Goal: Information Seeking & Learning: Find specific fact

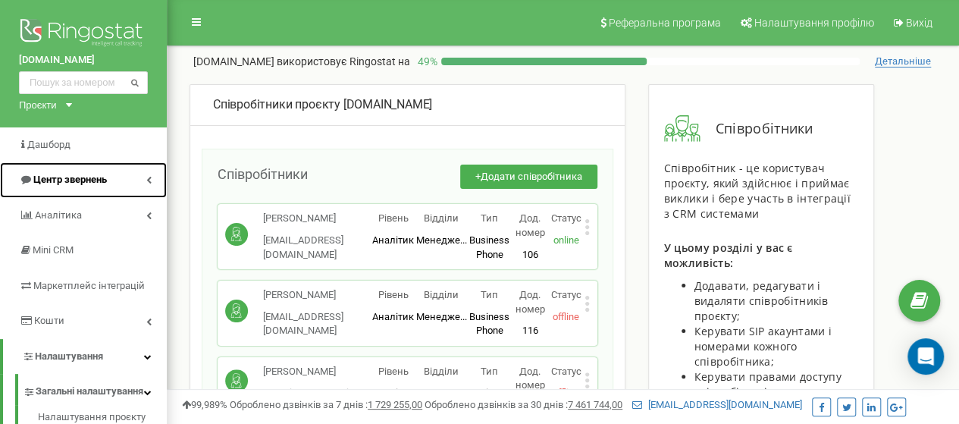
click at [100, 194] on link "Центр звернень" at bounding box center [83, 180] width 167 height 36
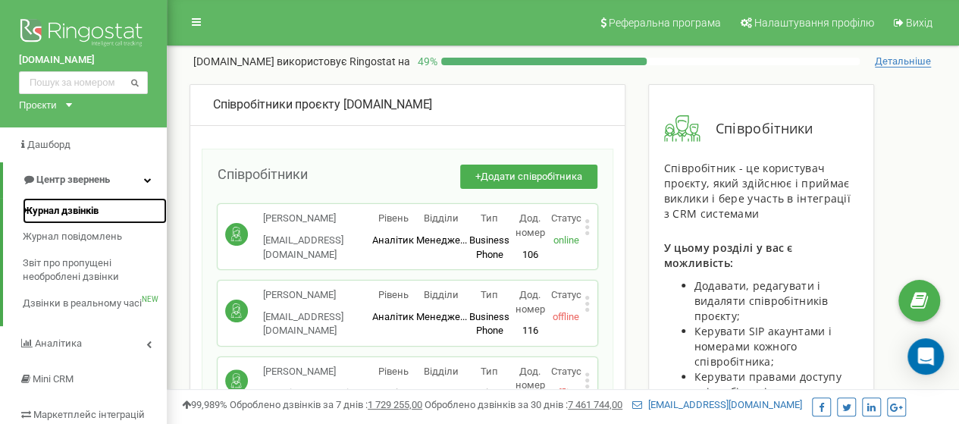
click at [102, 209] on link "Журнал дзвінків" at bounding box center [95, 211] width 144 height 27
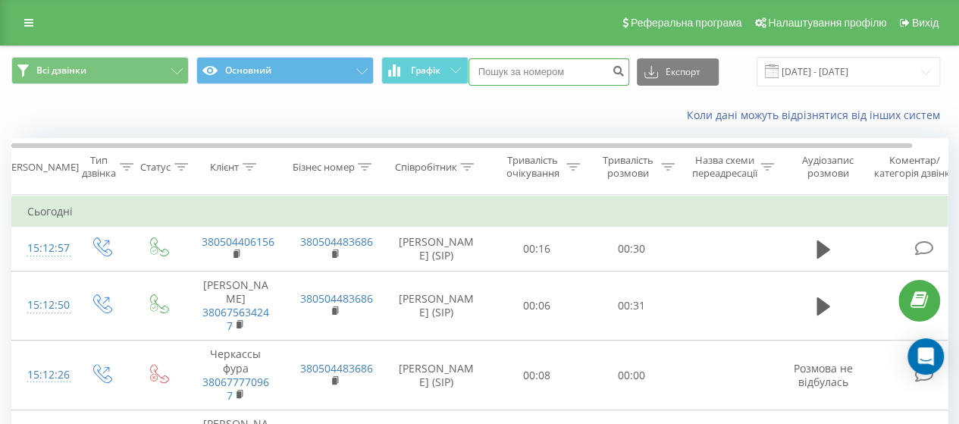
click at [575, 78] on input at bounding box center [549, 71] width 161 height 27
click at [470, 168] on icon at bounding box center [467, 167] width 14 height 8
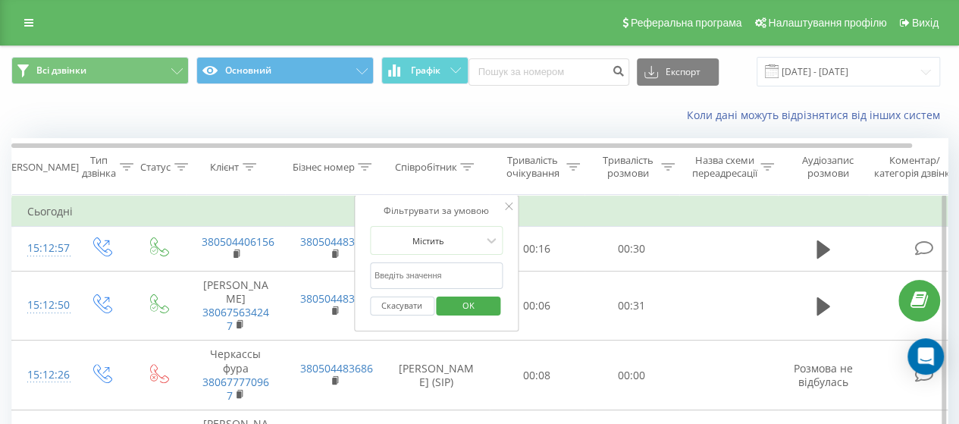
click at [442, 268] on input "text" at bounding box center [436, 275] width 133 height 27
type input "безпамятний"
click at [466, 298] on span "OK" at bounding box center [468, 305] width 42 height 24
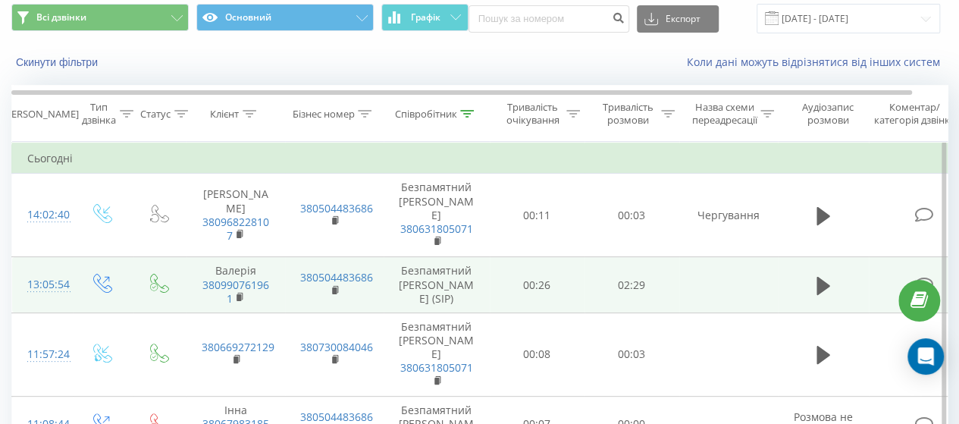
scroll to position [76, 0]
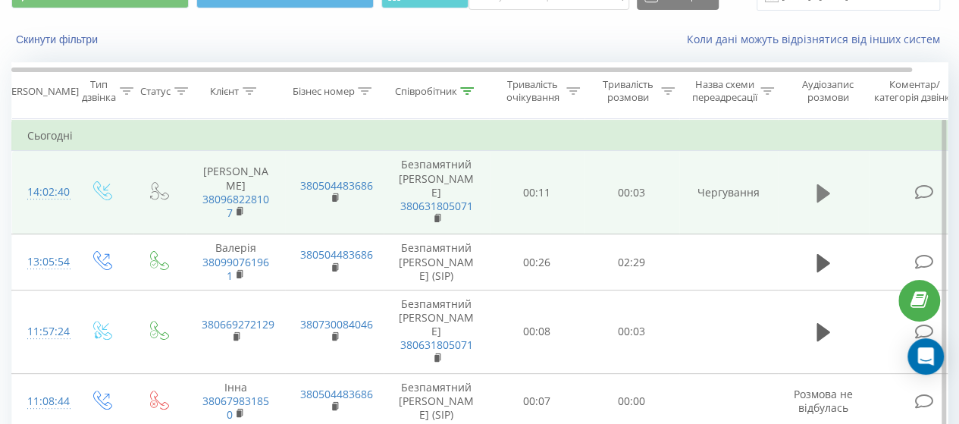
click at [824, 195] on icon at bounding box center [824, 193] width 14 height 18
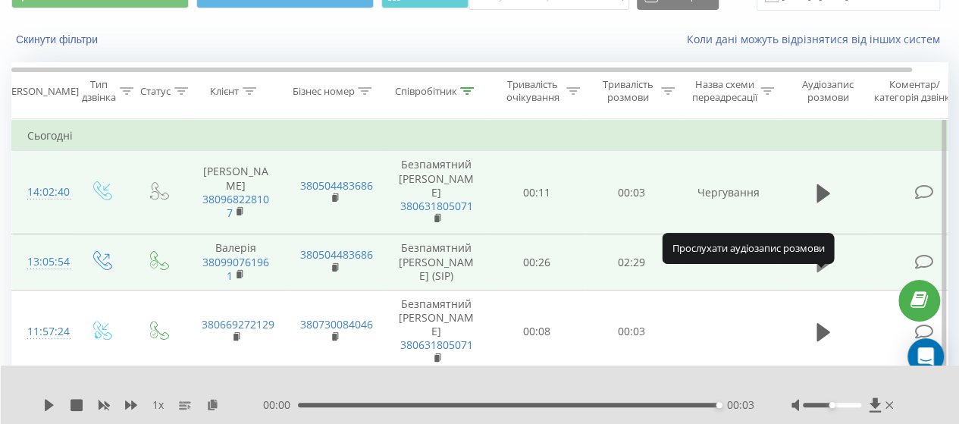
click at [821, 271] on icon at bounding box center [824, 262] width 14 height 18
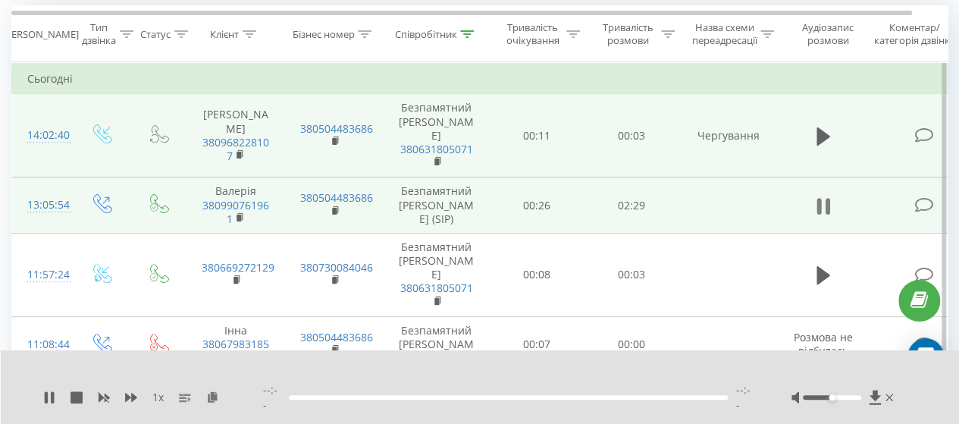
scroll to position [152, 0]
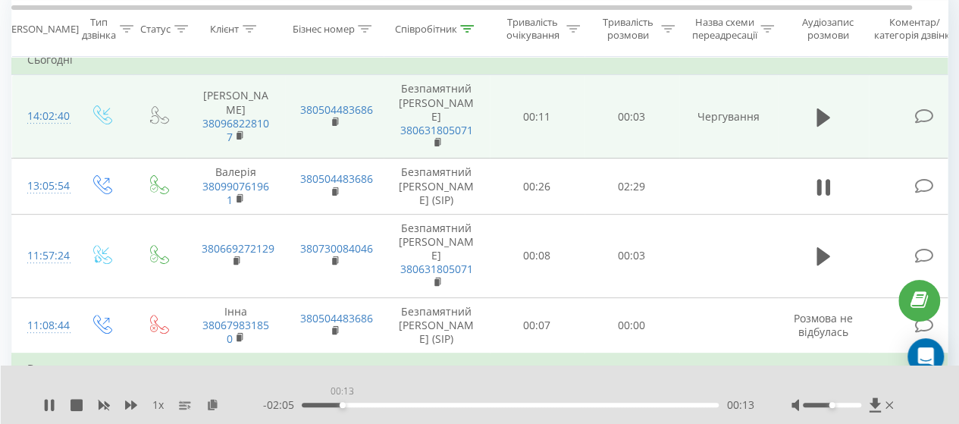
click at [342, 404] on div "00:13" at bounding box center [510, 405] width 417 height 5
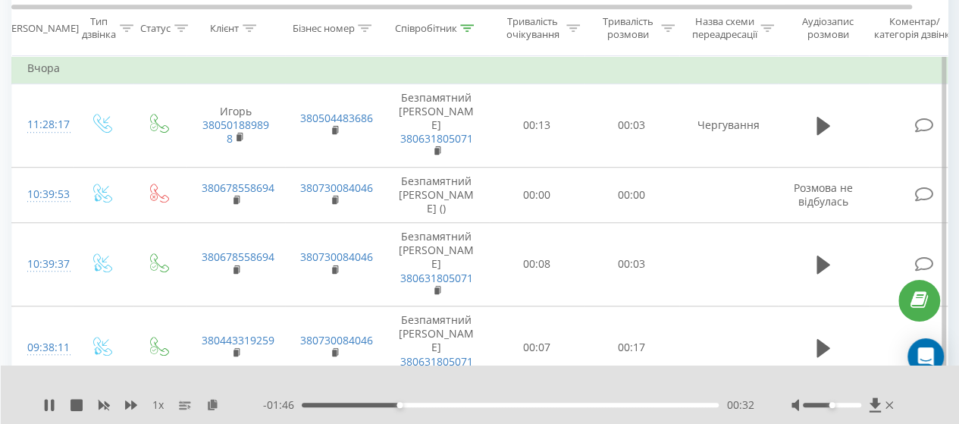
scroll to position [455, 0]
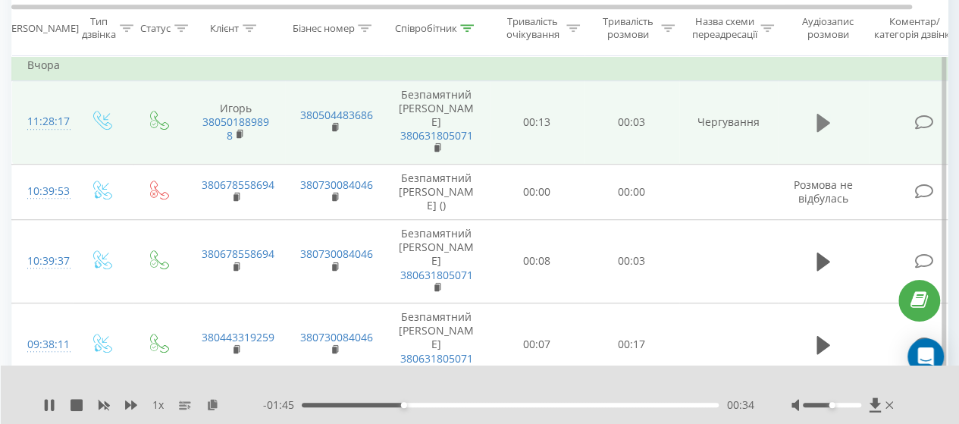
click at [825, 132] on icon at bounding box center [824, 123] width 14 height 18
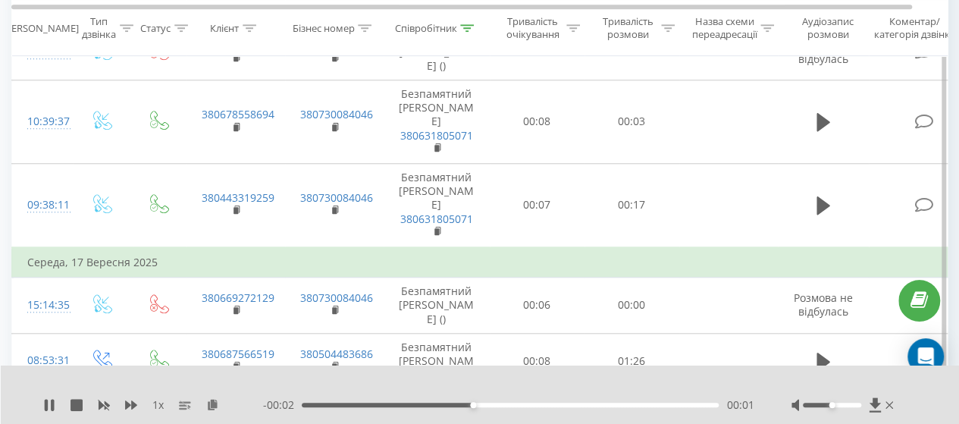
scroll to position [607, 0]
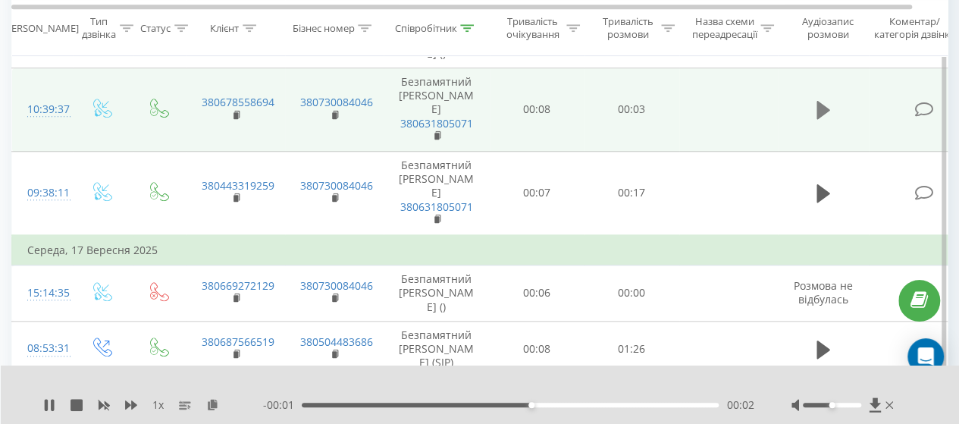
click at [821, 121] on icon at bounding box center [824, 109] width 14 height 21
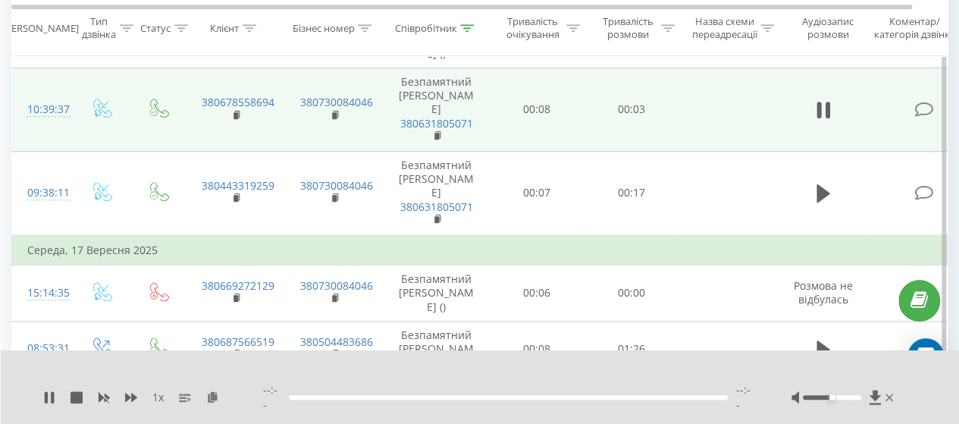
scroll to position [683, 0]
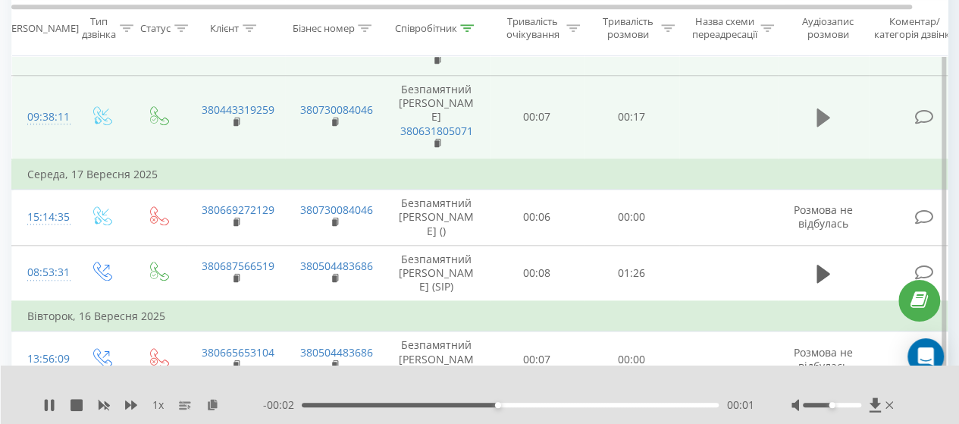
click at [819, 127] on icon at bounding box center [824, 117] width 14 height 18
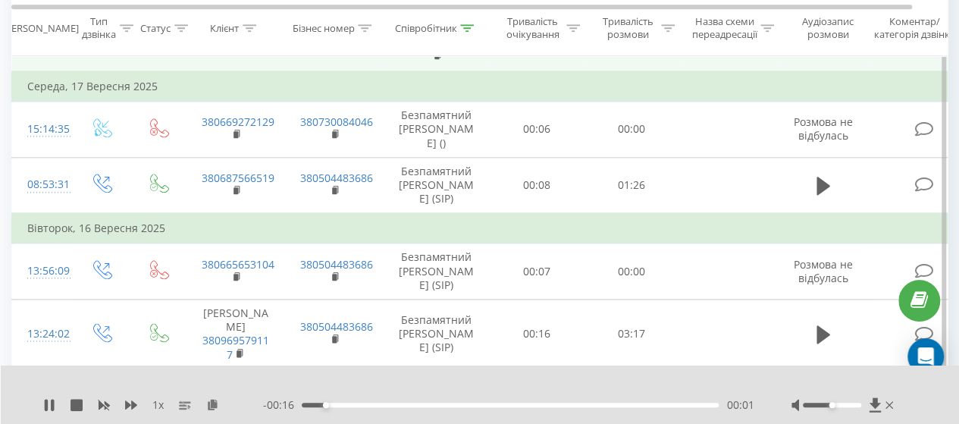
scroll to position [834, 0]
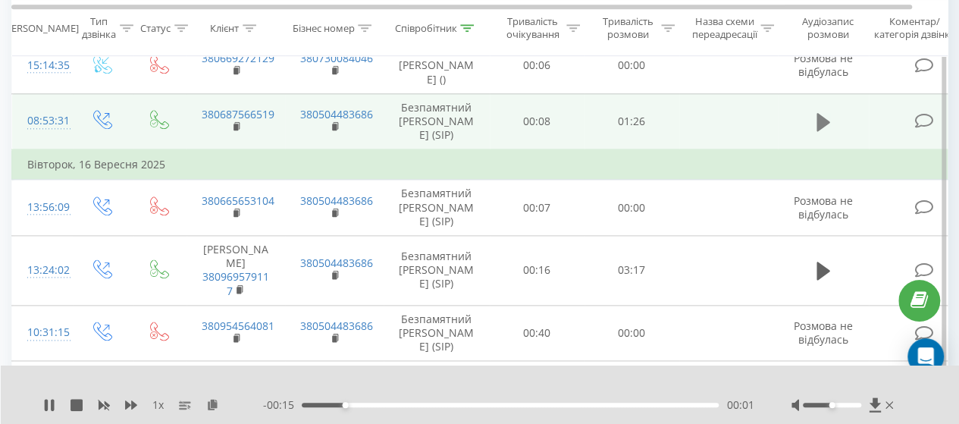
click at [815, 133] on button at bounding box center [823, 122] width 23 height 23
click at [454, 404] on div "00:17" at bounding box center [510, 405] width 417 height 5
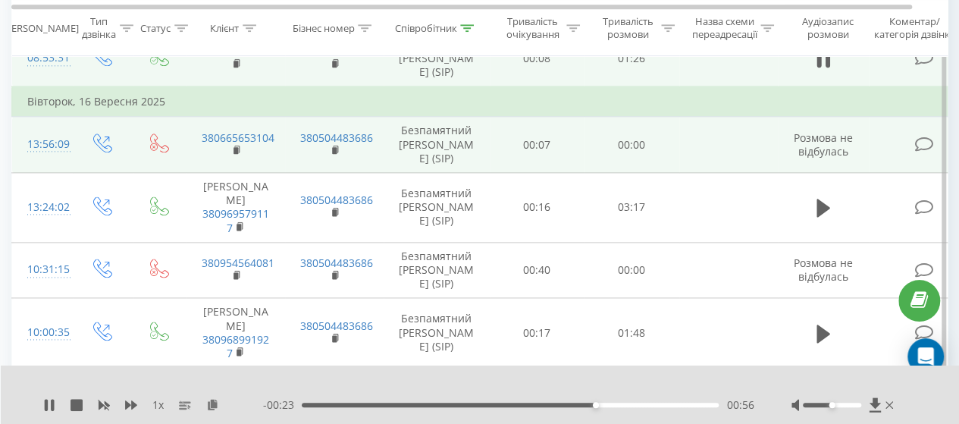
scroll to position [986, 0]
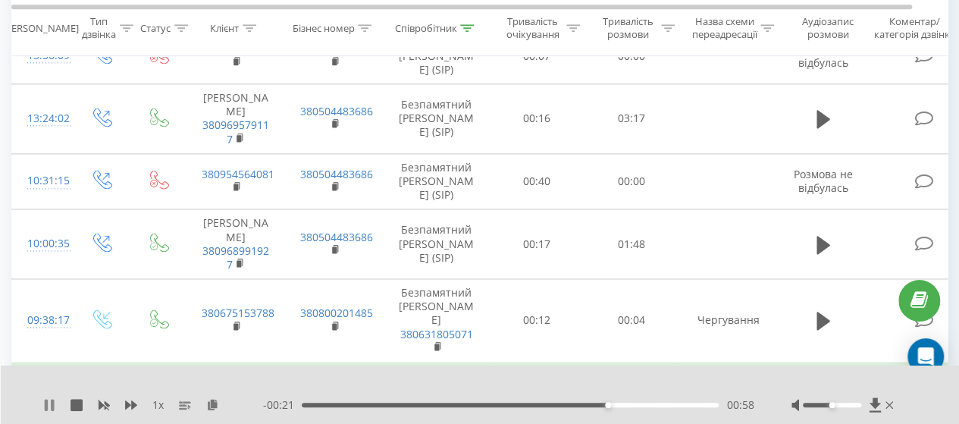
click at [52, 401] on icon at bounding box center [52, 405] width 3 height 12
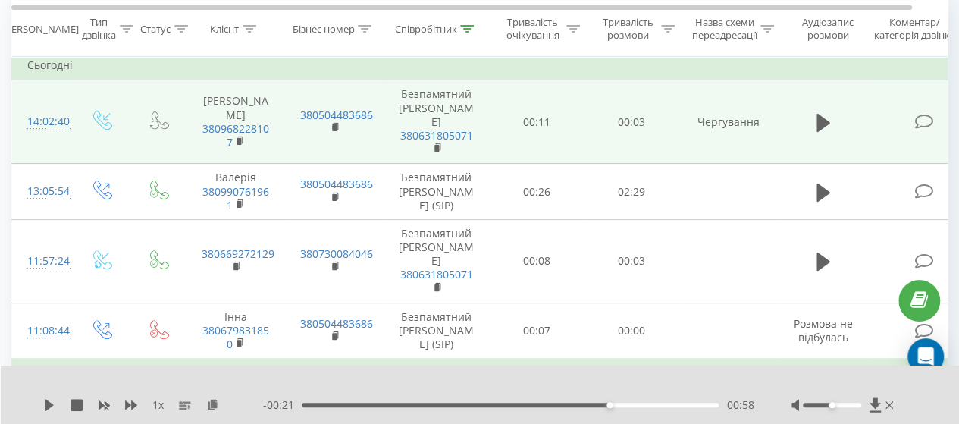
scroll to position [0, 0]
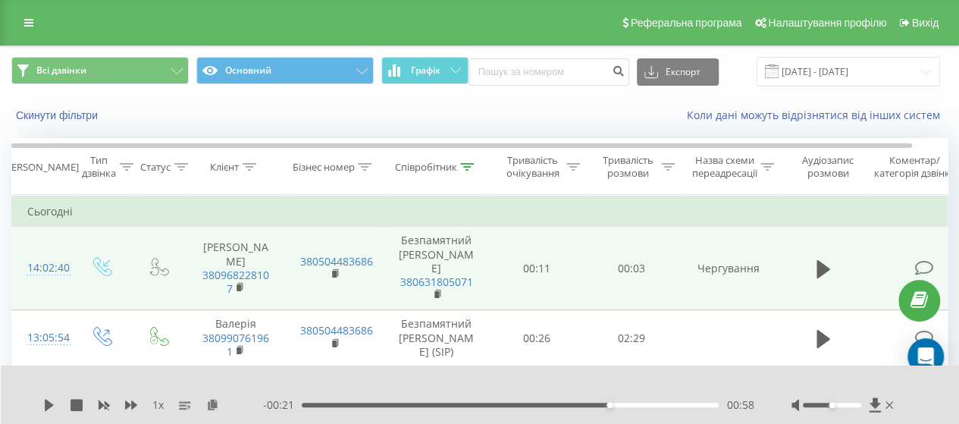
click at [469, 168] on icon at bounding box center [467, 167] width 14 height 8
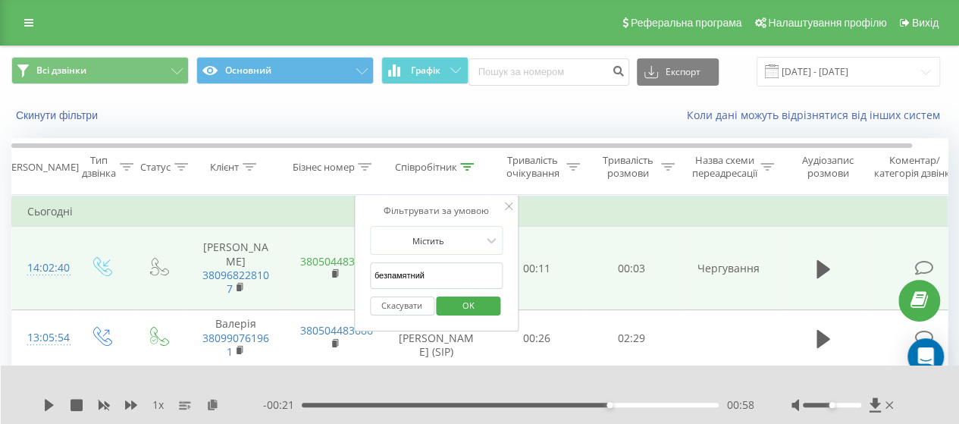
drag, startPoint x: 425, startPoint y: 274, endPoint x: 332, endPoint y: 265, distance: 92.9
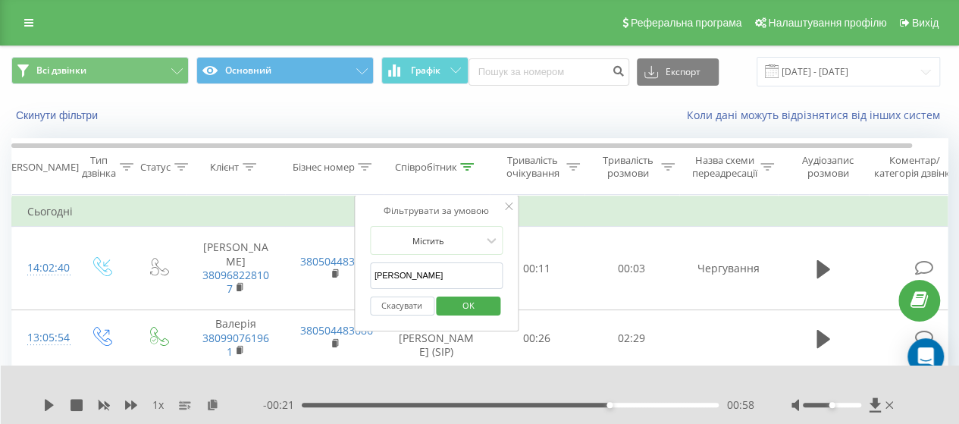
type input "мокляк"
click at [479, 309] on span "OK" at bounding box center [468, 305] width 42 height 24
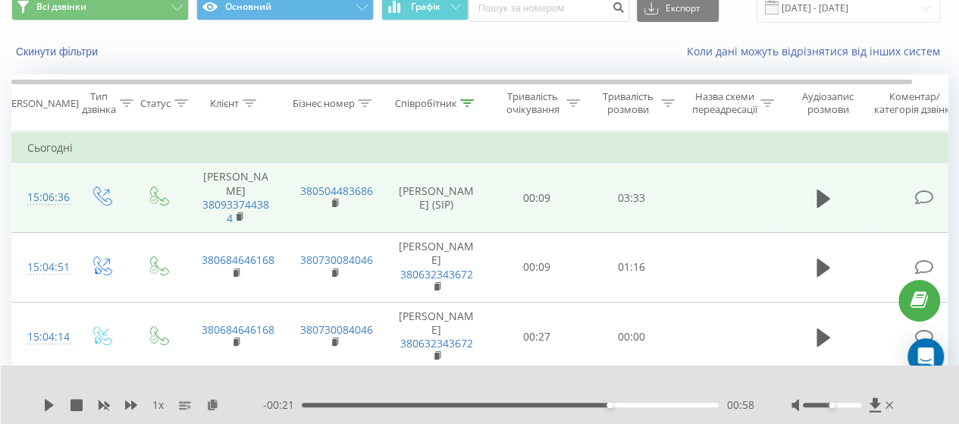
scroll to position [76, 0]
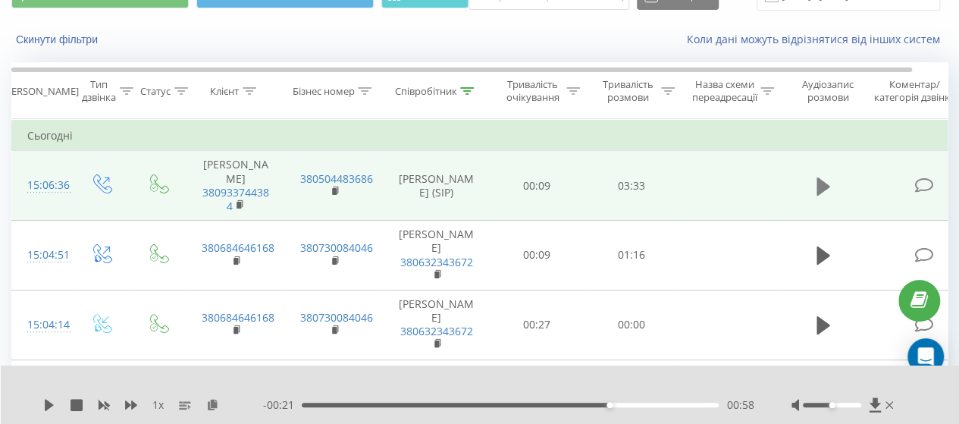
click at [821, 184] on icon at bounding box center [824, 186] width 14 height 18
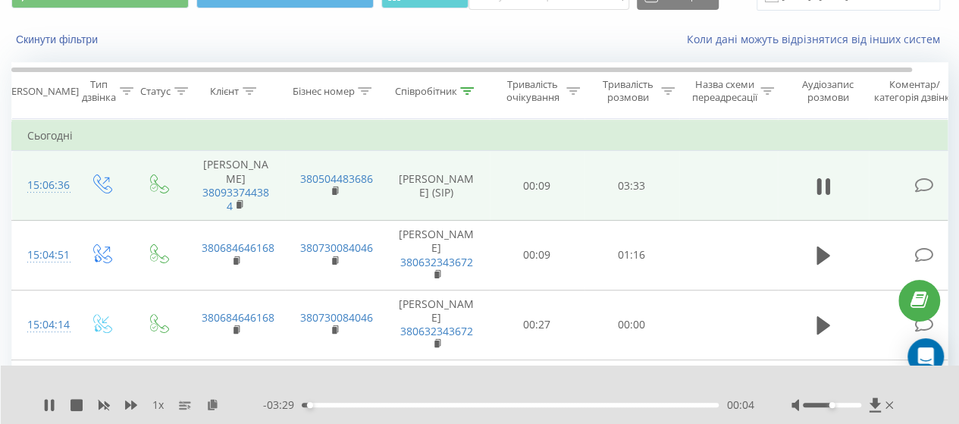
click at [42, 402] on div "1 x - 03:29 00:04 00:04" at bounding box center [480, 395] width 959 height 58
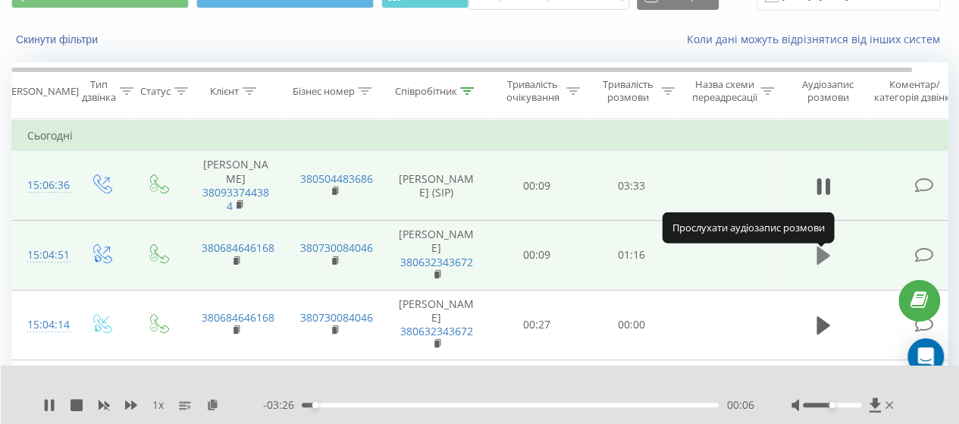
click at [824, 266] on icon at bounding box center [824, 255] width 14 height 21
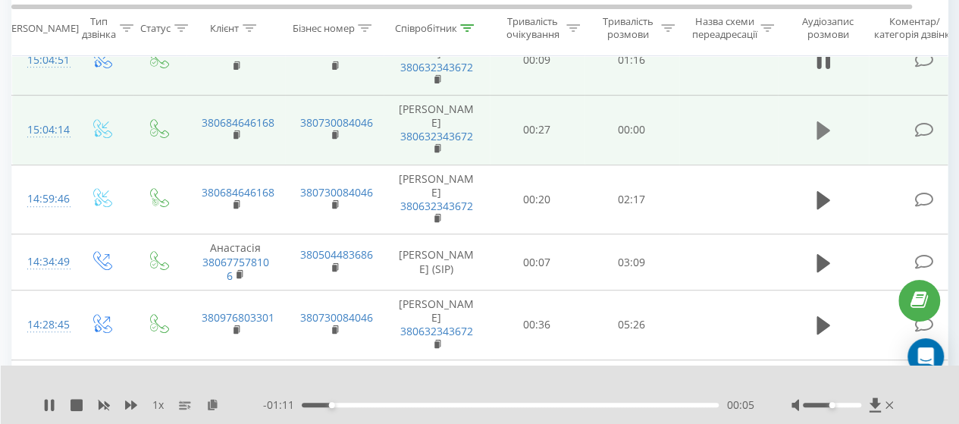
scroll to position [303, 0]
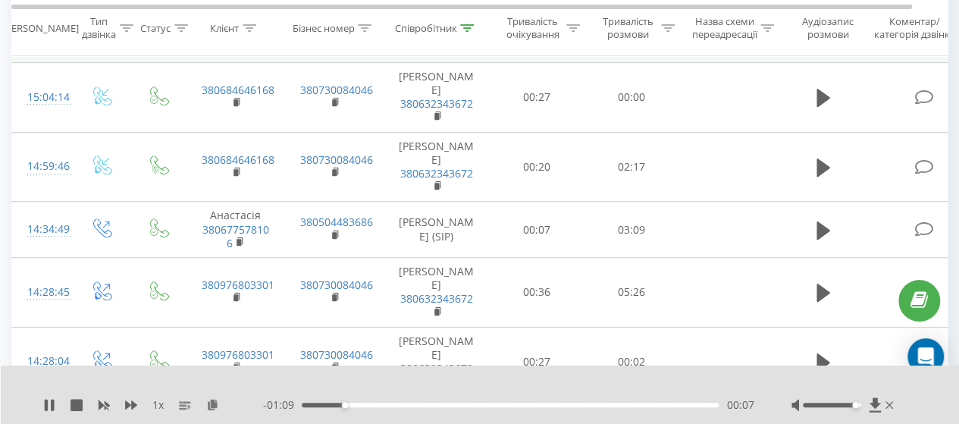
drag, startPoint x: 831, startPoint y: 402, endPoint x: 855, endPoint y: 403, distance: 24.3
click at [855, 403] on div "Accessibility label" at bounding box center [855, 405] width 6 height 6
click at [403, 405] on div "00:10" at bounding box center [510, 405] width 417 height 5
click at [52, 406] on icon at bounding box center [52, 405] width 3 height 12
click at [440, 406] on div "00:28" at bounding box center [510, 405] width 417 height 5
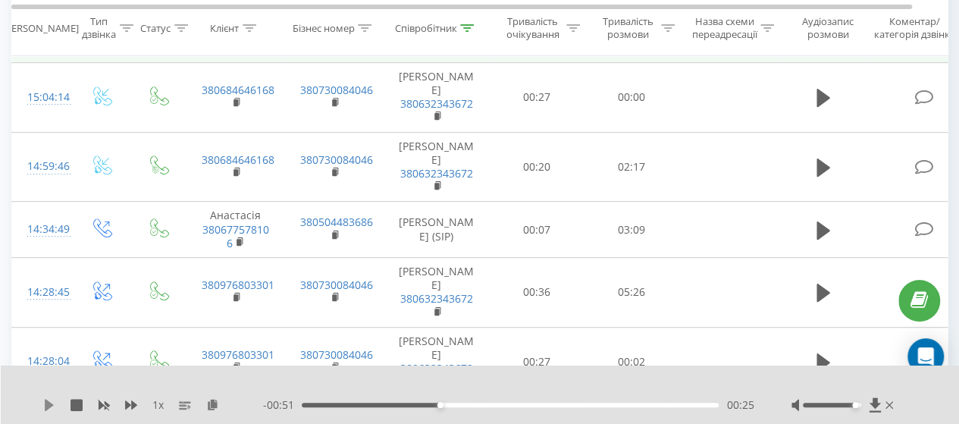
click at [49, 403] on icon at bounding box center [49, 405] width 9 height 12
click at [49, 405] on icon at bounding box center [49, 405] width 12 height 12
click at [431, 405] on div "00:31" at bounding box center [510, 405] width 417 height 5
click at [45, 406] on icon at bounding box center [49, 405] width 9 height 12
click at [409, 405] on div "00:26" at bounding box center [510, 405] width 417 height 5
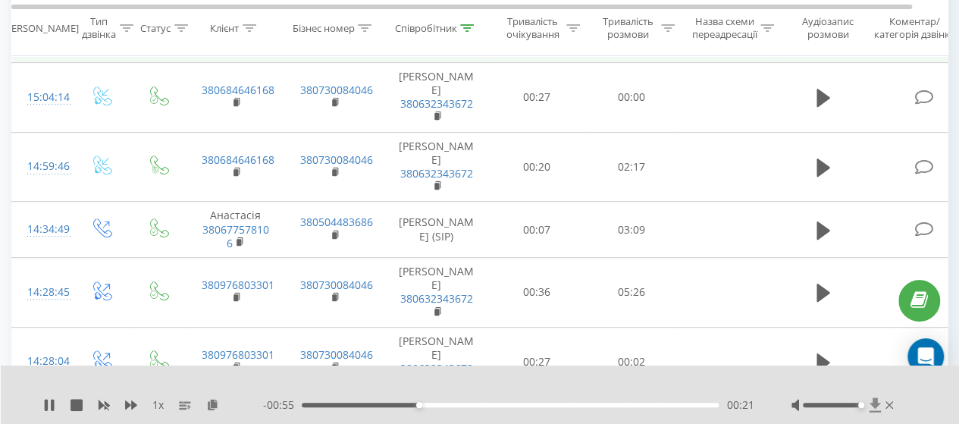
drag, startPoint x: 857, startPoint y: 405, endPoint x: 877, endPoint y: 412, distance: 20.9
click at [877, 412] on div at bounding box center [844, 404] width 105 height 15
click at [417, 407] on div "00:55" at bounding box center [510, 405] width 417 height 5
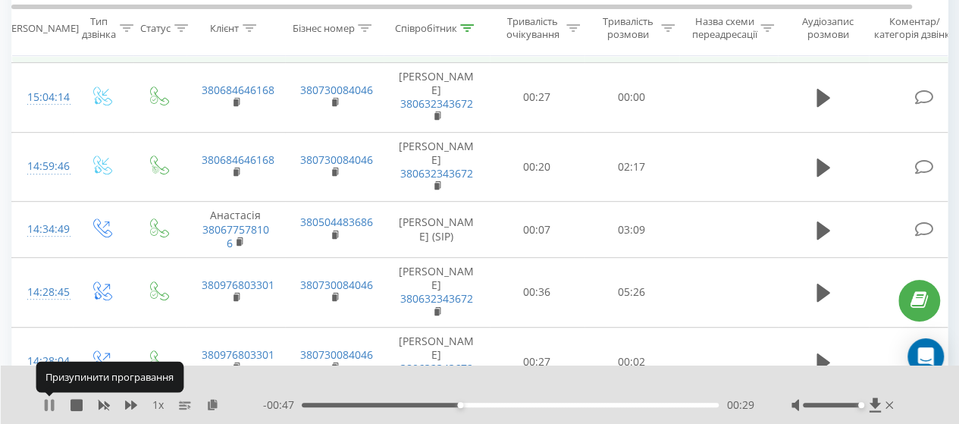
click at [46, 407] on icon at bounding box center [46, 405] width 3 height 12
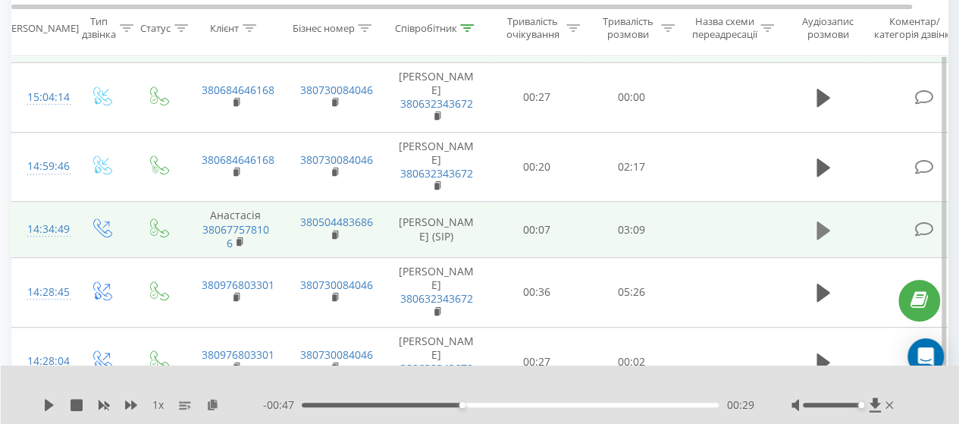
click at [818, 239] on icon at bounding box center [824, 230] width 14 height 18
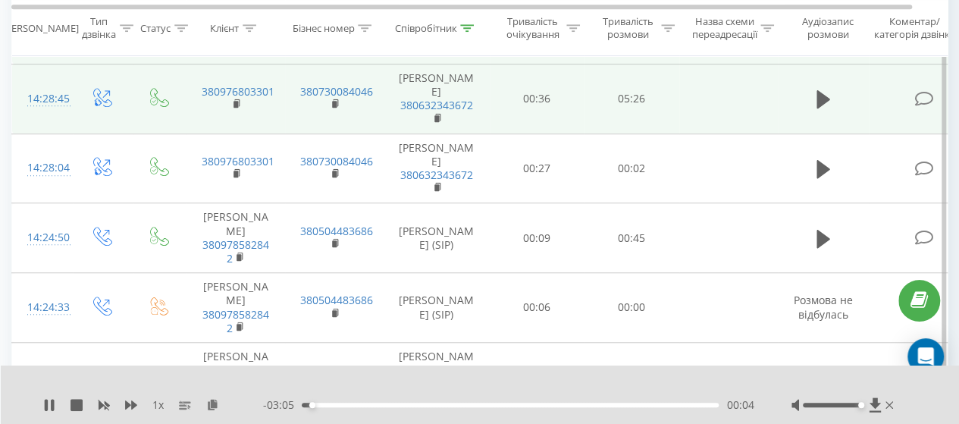
scroll to position [531, 0]
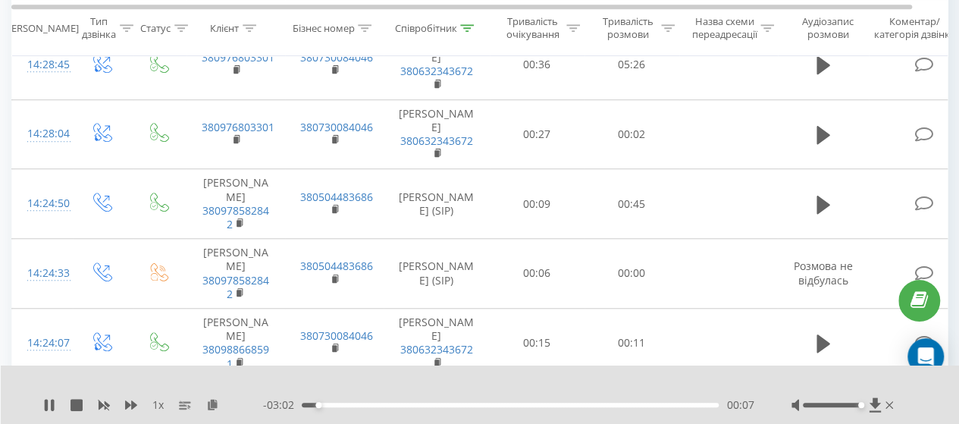
click at [421, 406] on div "00:07" at bounding box center [510, 405] width 417 height 5
click at [456, 403] on div "00:56" at bounding box center [510, 405] width 417 height 5
click at [567, 404] on div "01:14" at bounding box center [510, 405] width 417 height 5
click at [601, 405] on div "00:00" at bounding box center [510, 405] width 417 height 5
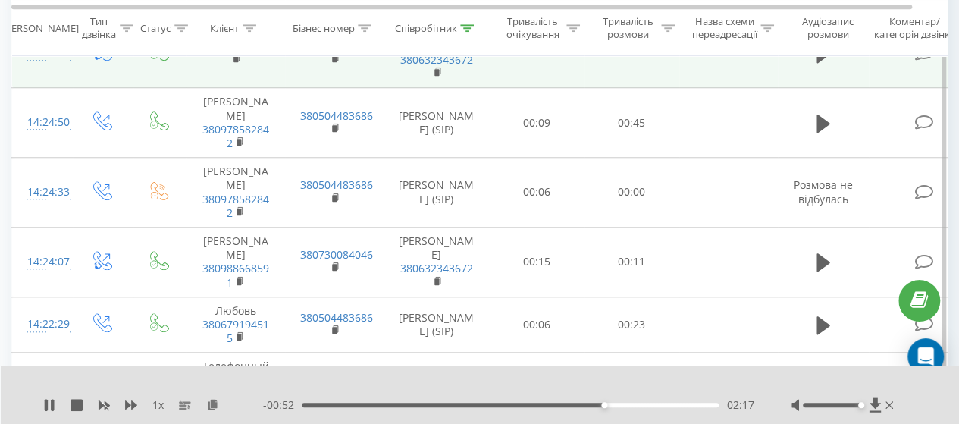
scroll to position [683, 0]
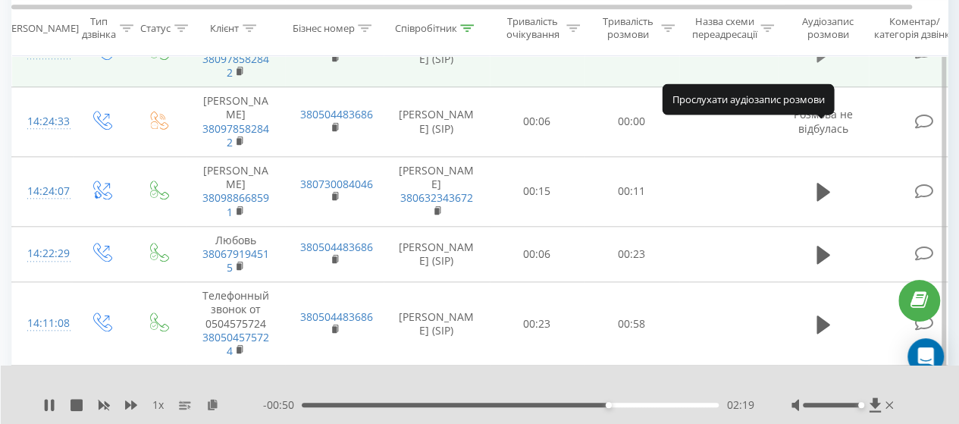
click at [821, 62] on icon at bounding box center [824, 53] width 14 height 18
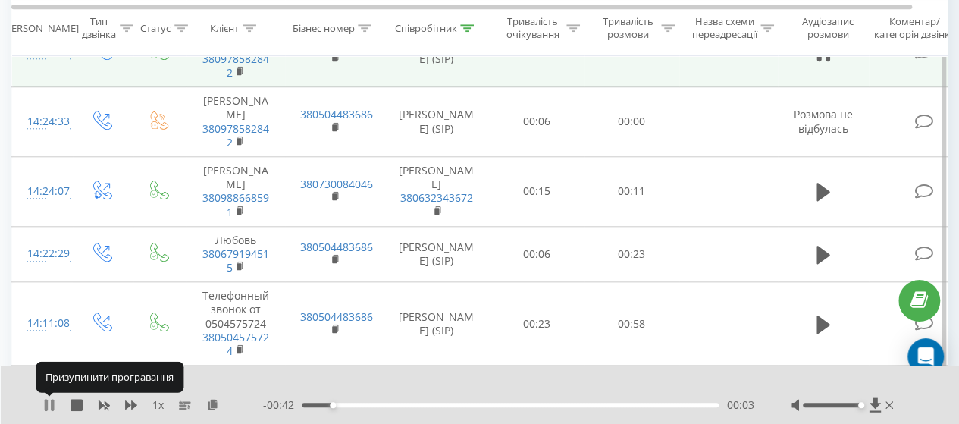
click at [52, 403] on icon at bounding box center [52, 405] width 3 height 12
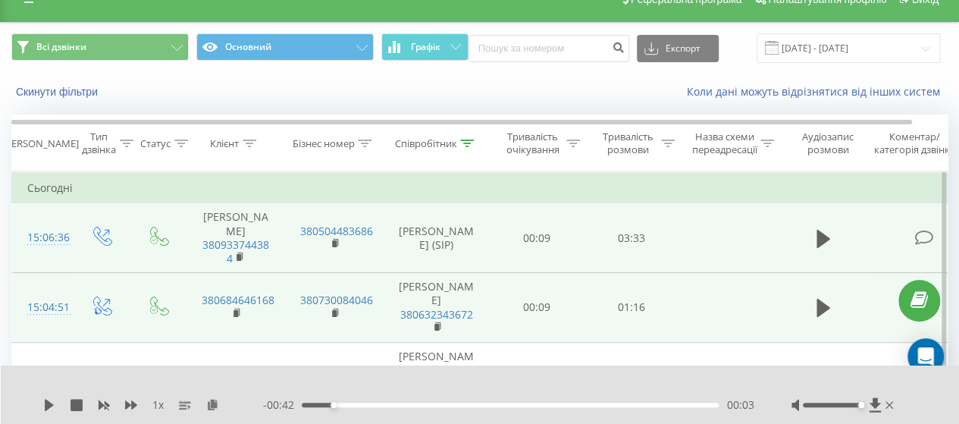
scroll to position [0, 0]
